Goal: Find specific page/section: Find specific page/section

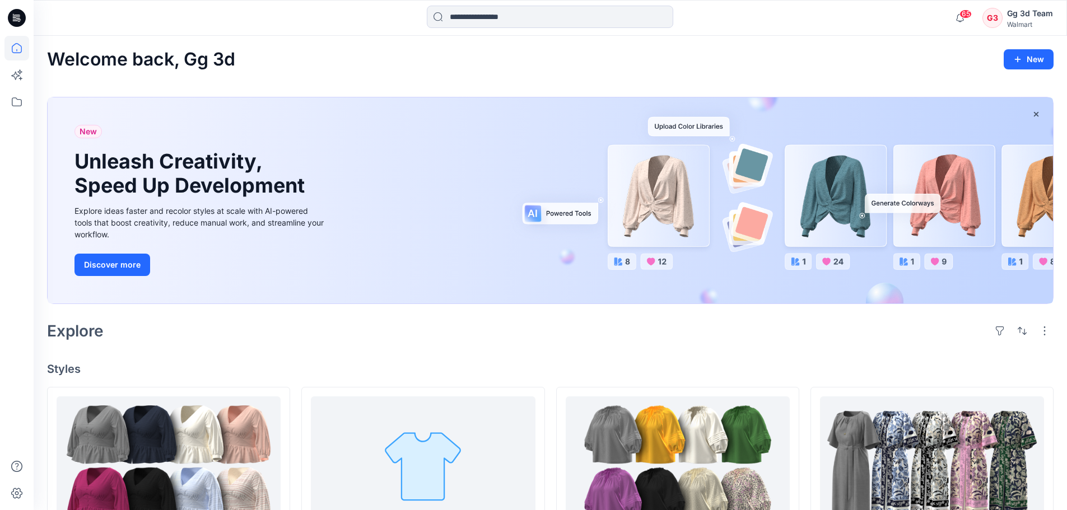
scroll to position [280, 0]
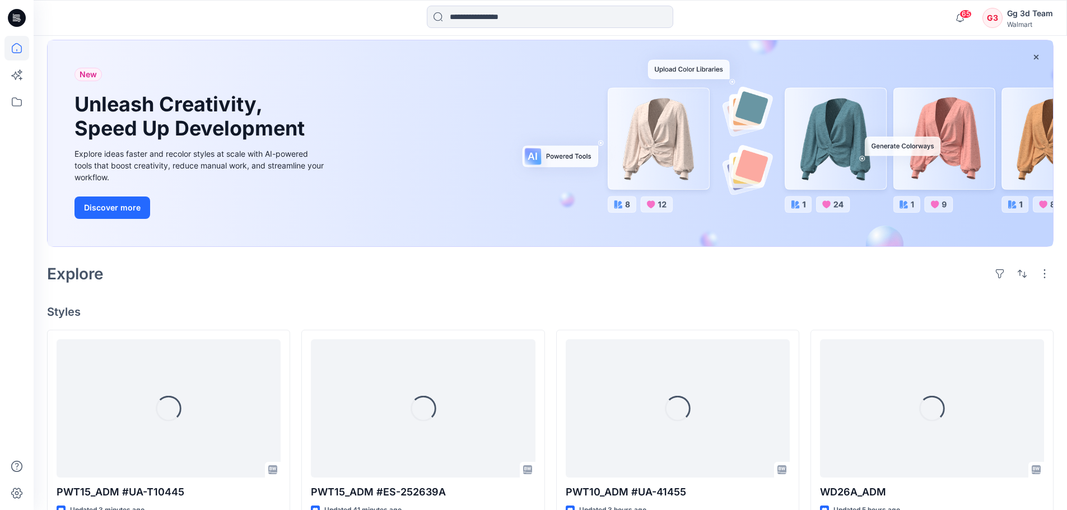
scroll to position [168, 0]
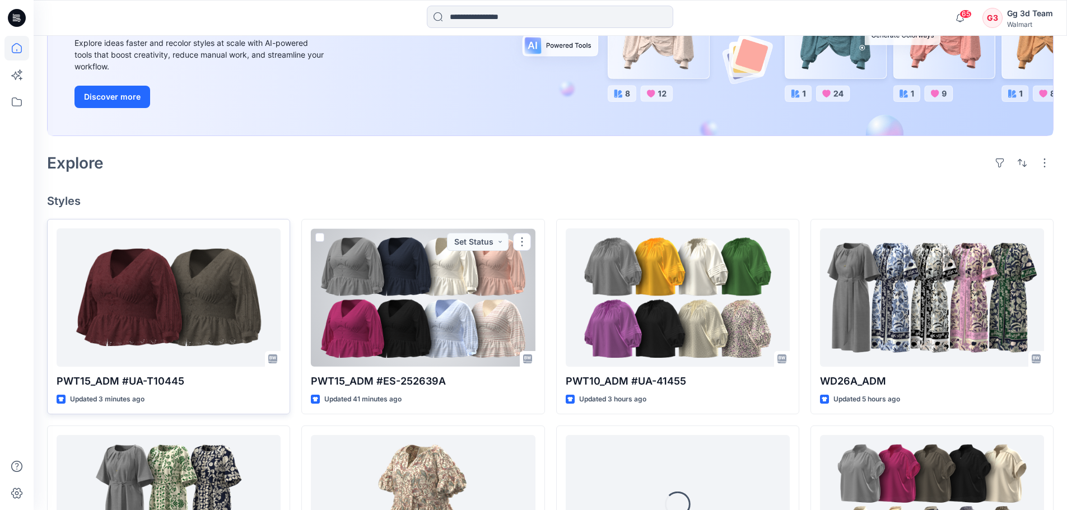
click at [219, 295] on div at bounding box center [169, 297] width 224 height 138
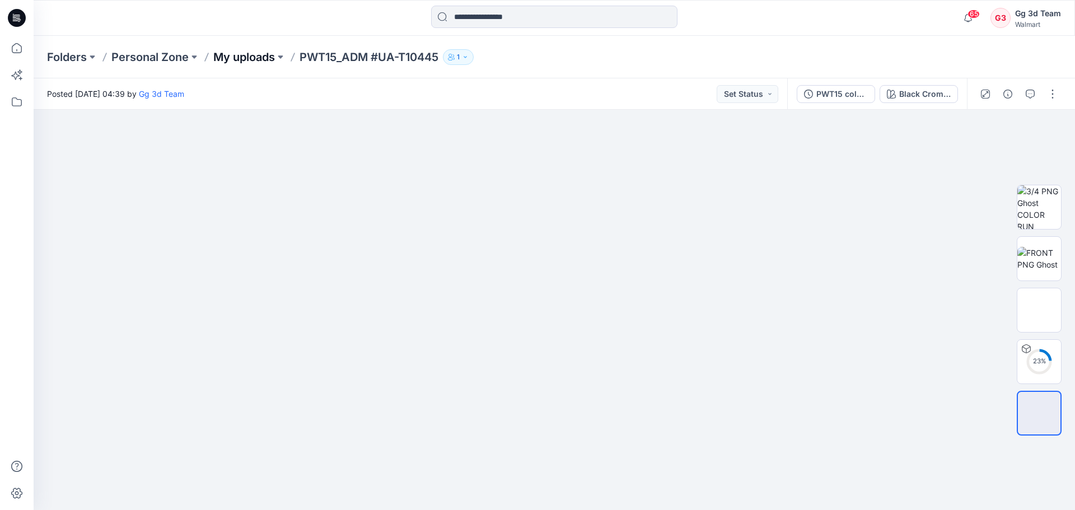
click at [260, 56] on p "My uploads" at bounding box center [244, 57] width 62 height 16
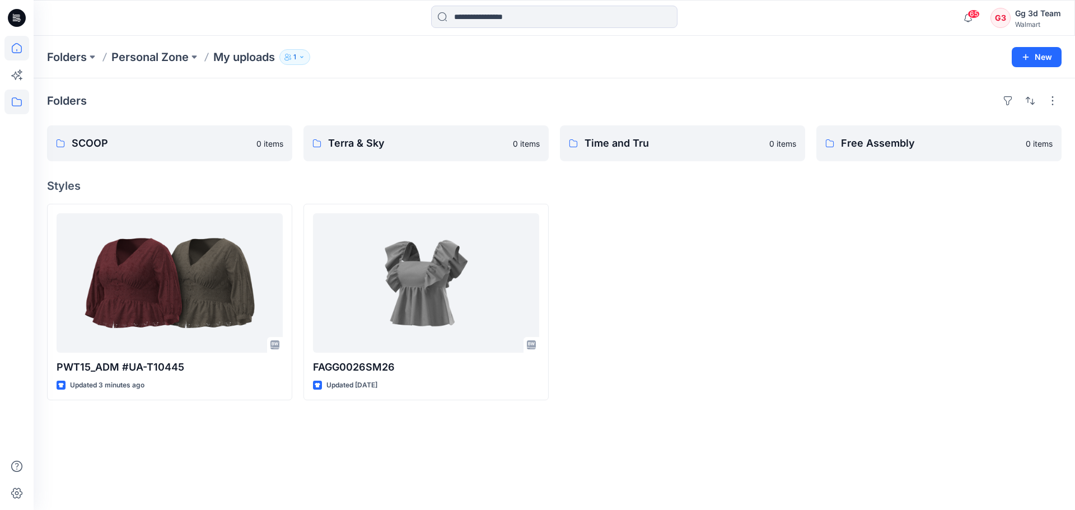
click at [6, 42] on icon at bounding box center [16, 48] width 25 height 25
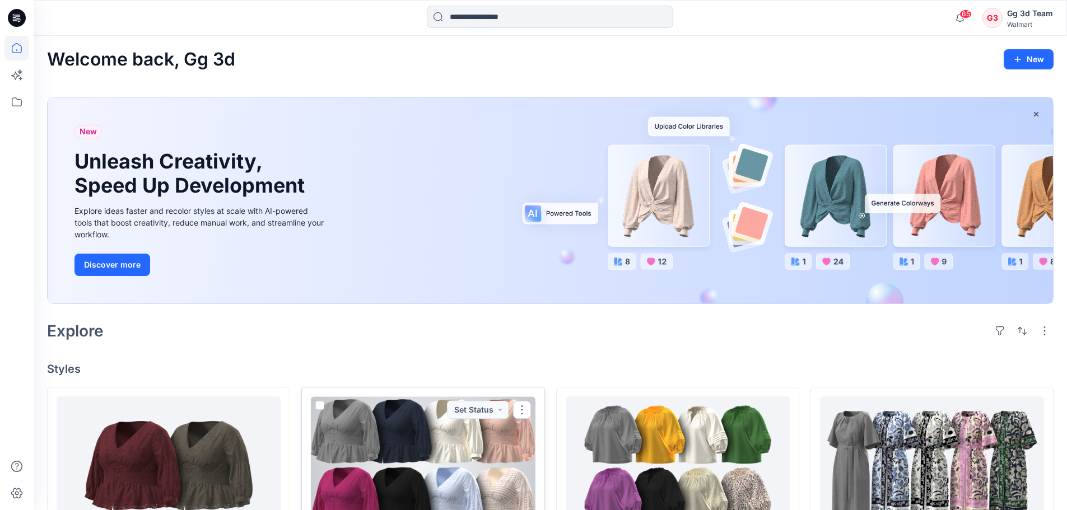
click at [386, 458] on div at bounding box center [423, 465] width 224 height 138
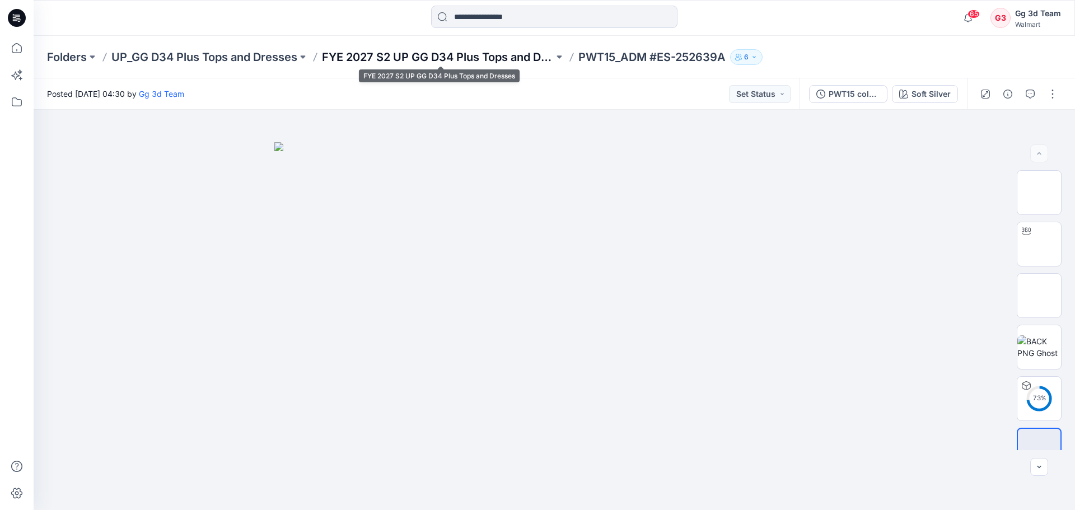
click at [518, 57] on p "FYE 2027 S2 UP GG D34 Plus Tops and Dresses" at bounding box center [438, 57] width 232 height 16
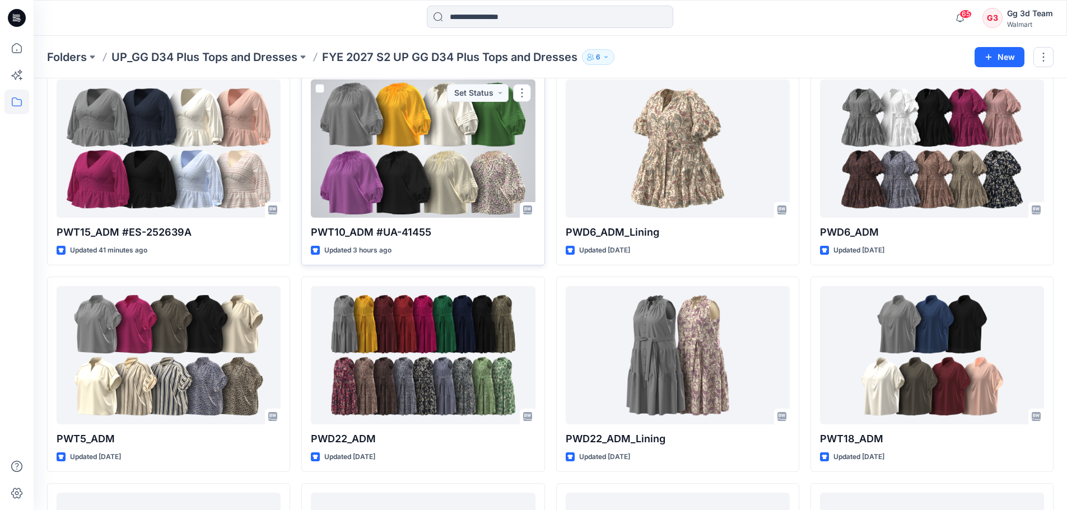
scroll to position [56, 0]
